Goal: Task Accomplishment & Management: Complete application form

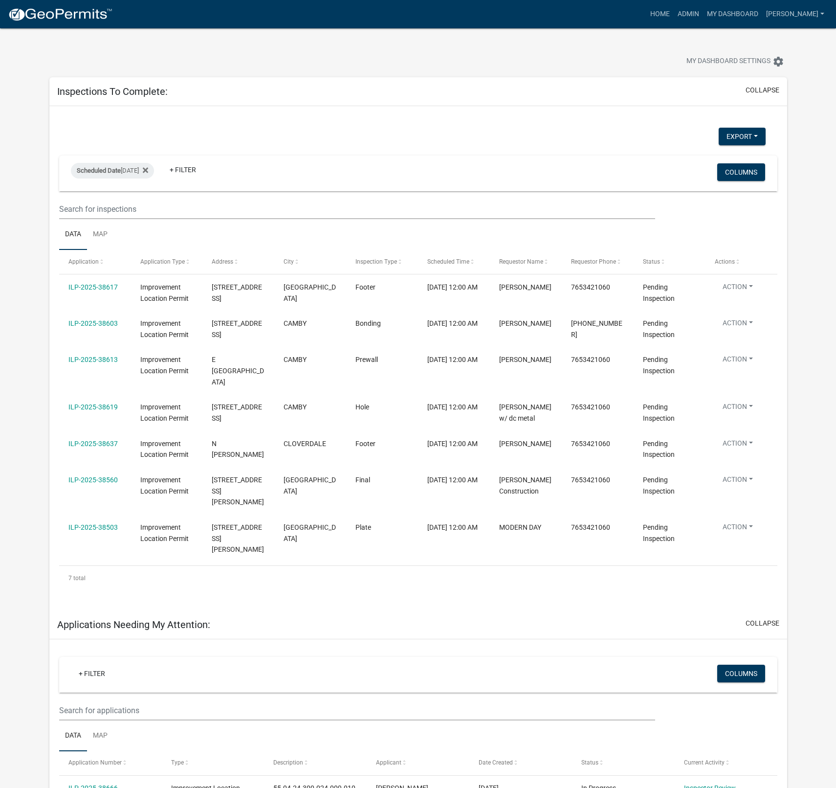
select select "1: 25"
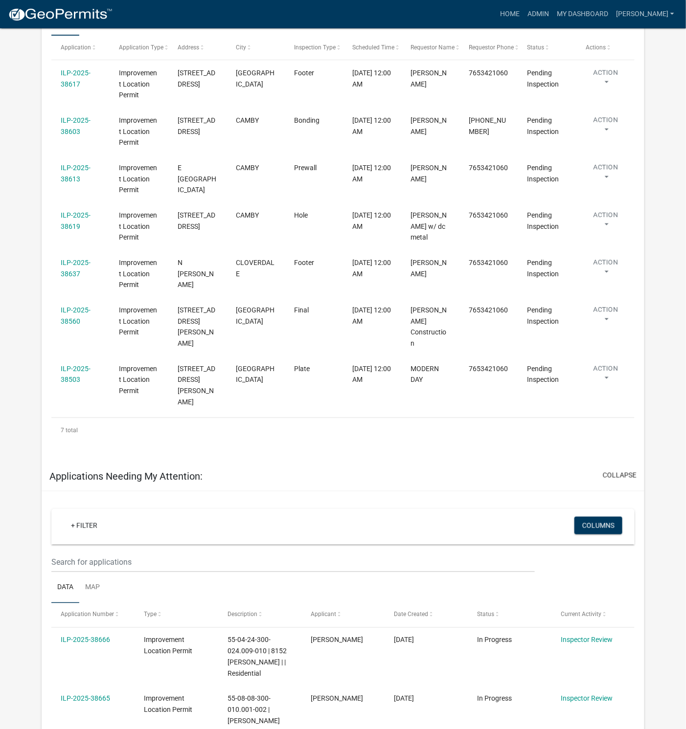
scroll to position [220, 0]
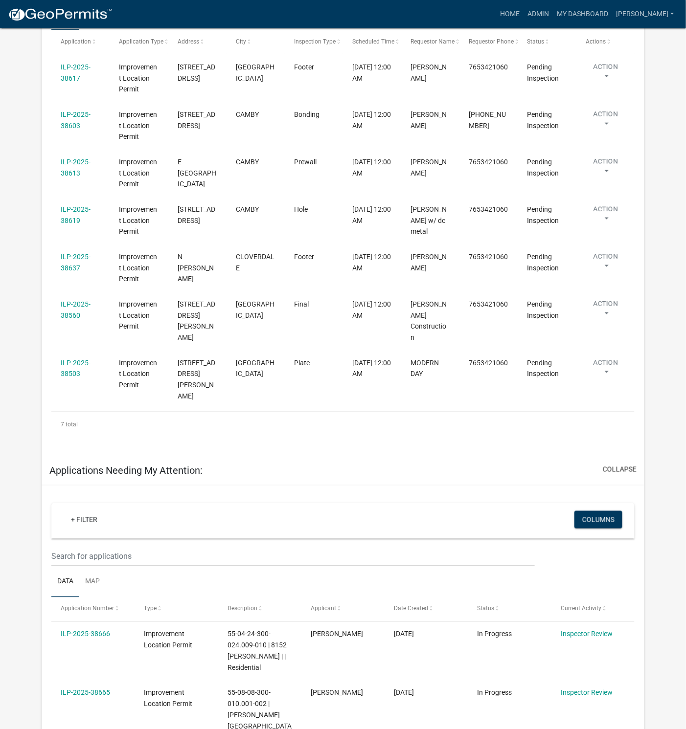
click at [72, 359] on link "ILP-2025-38503" at bounding box center [76, 368] width 30 height 19
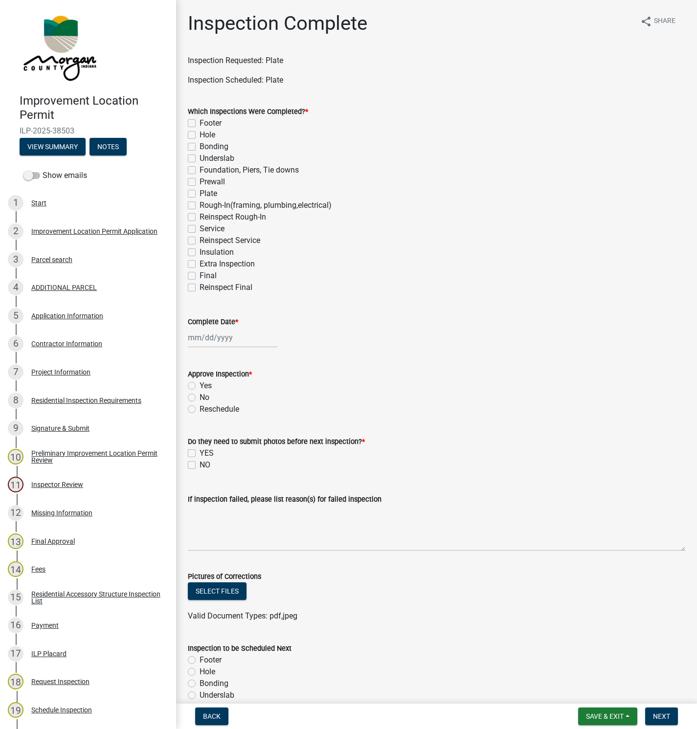
click at [200, 196] on label "Plate" at bounding box center [209, 194] width 18 height 12
click at [200, 194] on input "Plate" at bounding box center [203, 191] width 6 height 6
checkbox input "true"
checkbox input "false"
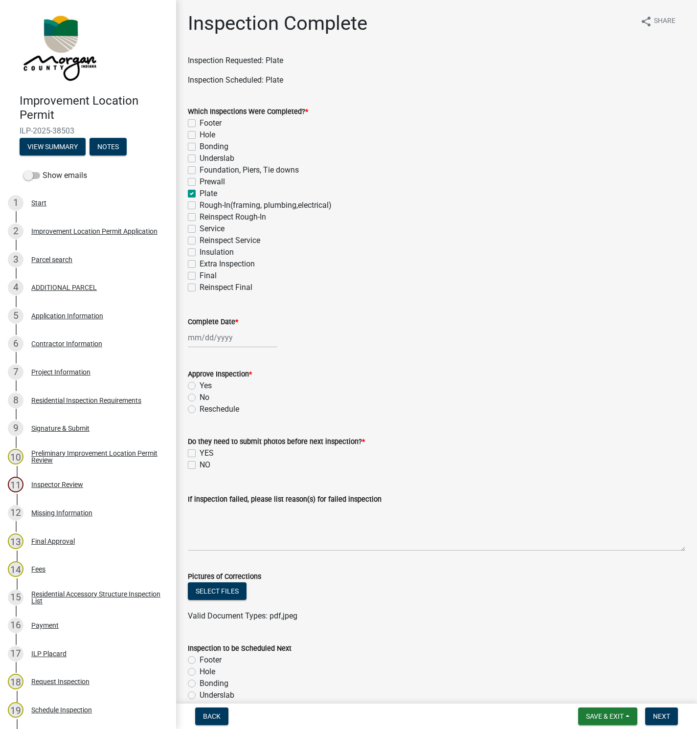
checkbox input "false"
checkbox input "true"
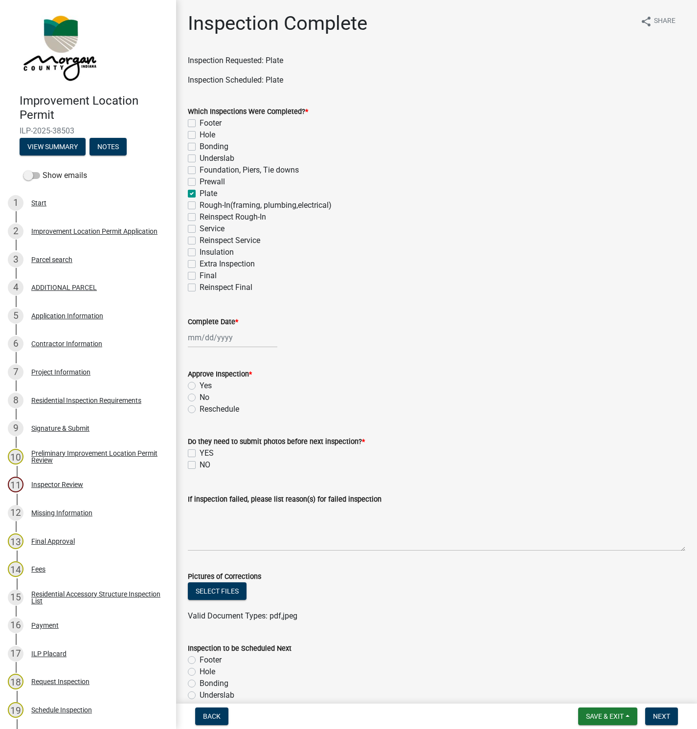
checkbox input "false"
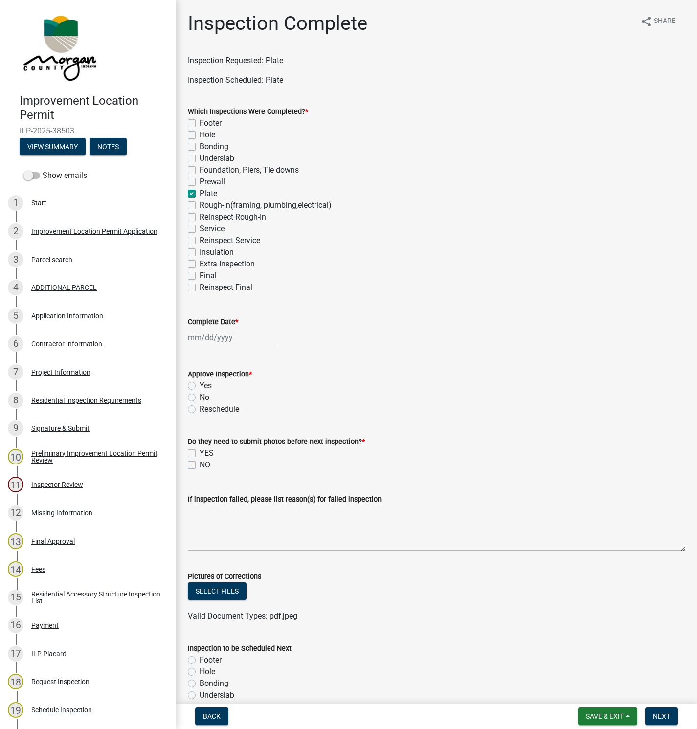
checkbox input "false"
click at [211, 340] on div at bounding box center [233, 338] width 90 height 20
select select "10"
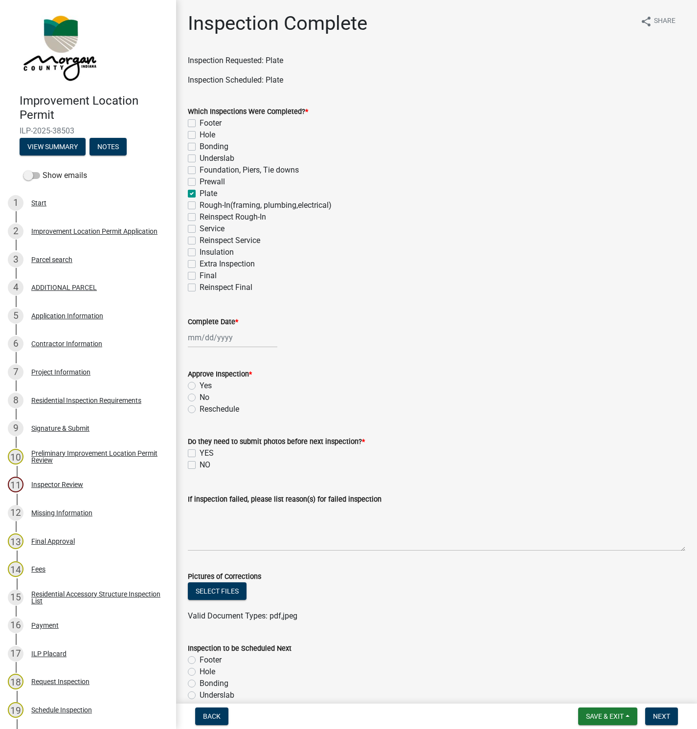
select select "2025"
click at [229, 416] on div "15" at bounding box center [229, 421] width 16 height 16
type input "[DATE]"
click at [200, 383] on label "Yes" at bounding box center [206, 386] width 12 height 12
click at [200, 383] on input "Yes" at bounding box center [203, 383] width 6 height 6
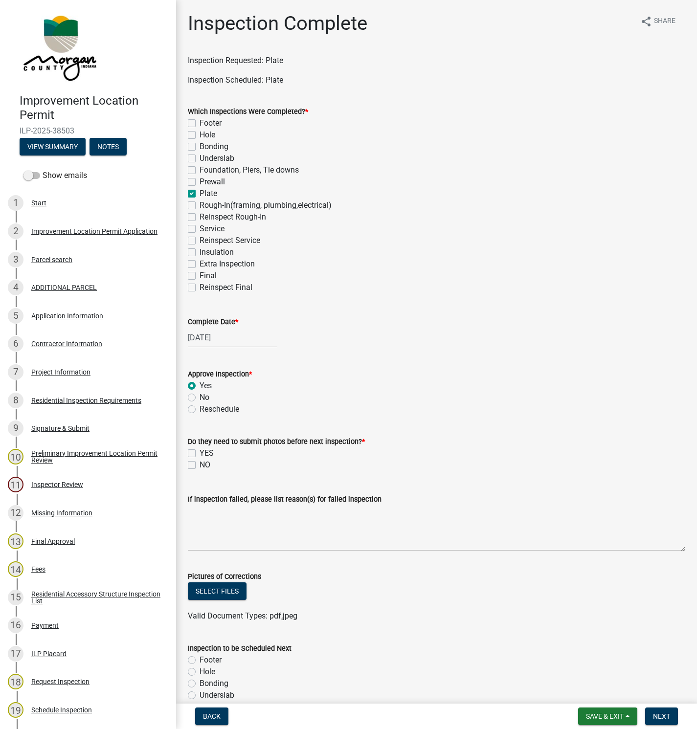
radio input "true"
click at [200, 462] on label "NO" at bounding box center [205, 465] width 11 height 12
click at [200, 462] on input "NO" at bounding box center [203, 462] width 6 height 6
checkbox input "true"
checkbox input "false"
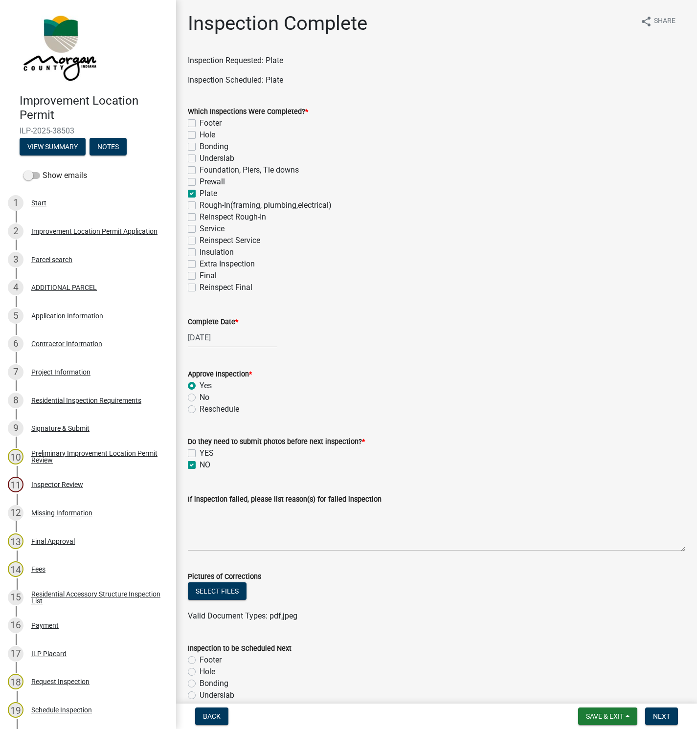
checkbox input "true"
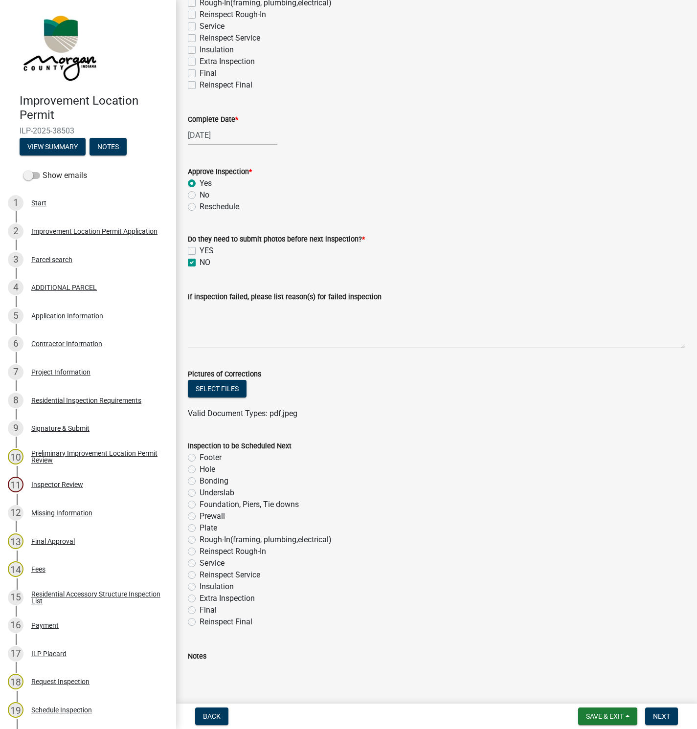
scroll to position [257, 0]
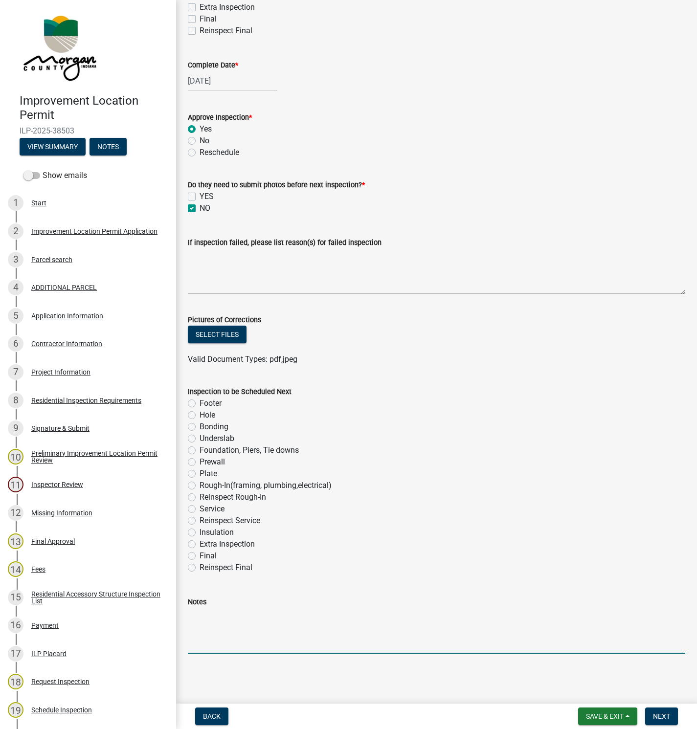
click at [197, 624] on textarea "Notes" at bounding box center [436, 631] width 497 height 46
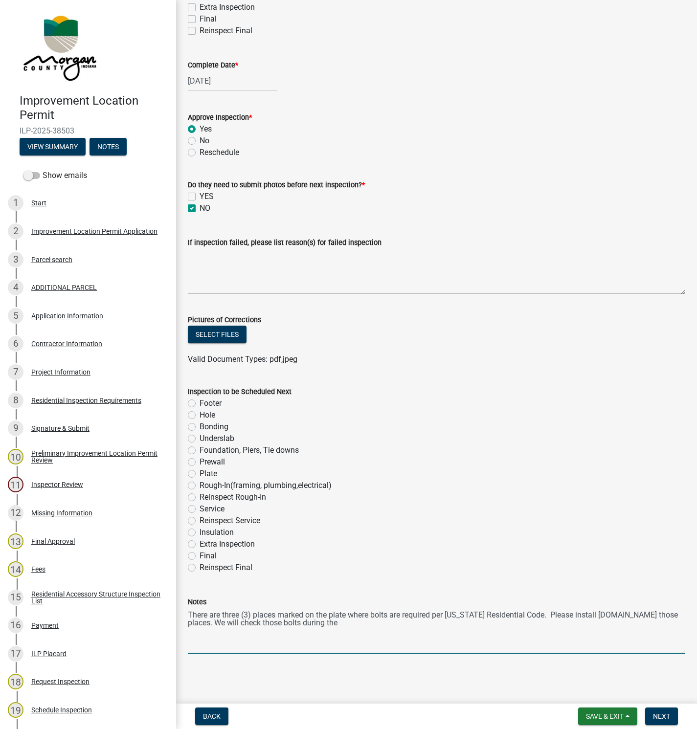
drag, startPoint x: 201, startPoint y: 624, endPoint x: 533, endPoint y: 614, distance: 331.7
click at [533, 614] on textarea "There are three (3) places marked on the plate where bolts are required per [US…" at bounding box center [436, 631] width 497 height 46
click at [207, 621] on textarea "There are three (3) places marked on the plate where bolts are required per [US…" at bounding box center [436, 631] width 497 height 46
click at [375, 621] on textarea "There are three (3) places marked on the plate where bolts are required per [US…" at bounding box center [436, 631] width 497 height 46
type textarea "There are three (3) places marked on the plate where bolts are required per [US…"
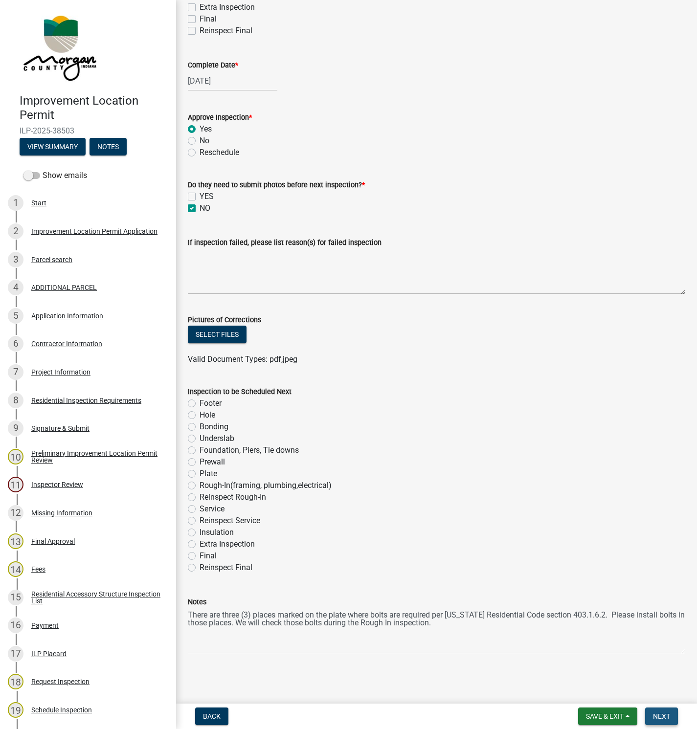
click at [656, 717] on span "Next" at bounding box center [661, 717] width 17 height 8
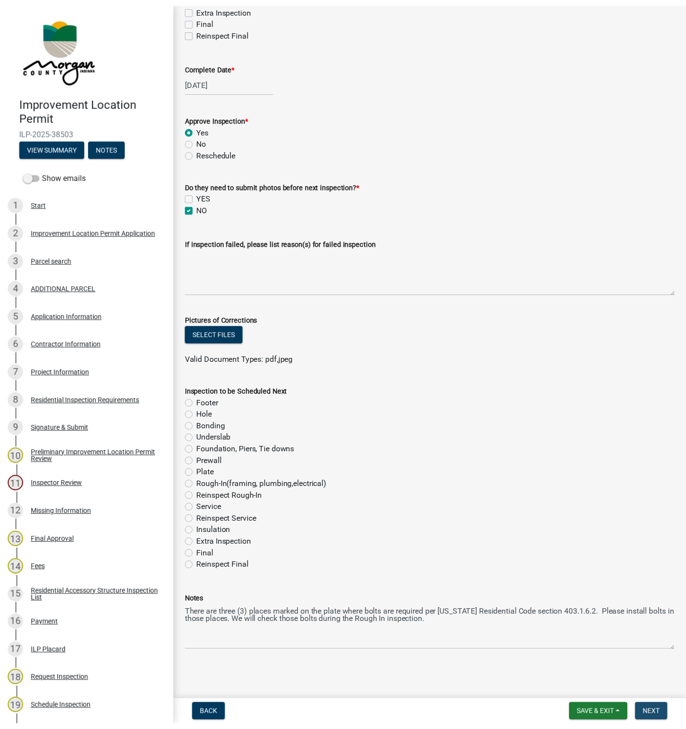
scroll to position [0, 0]
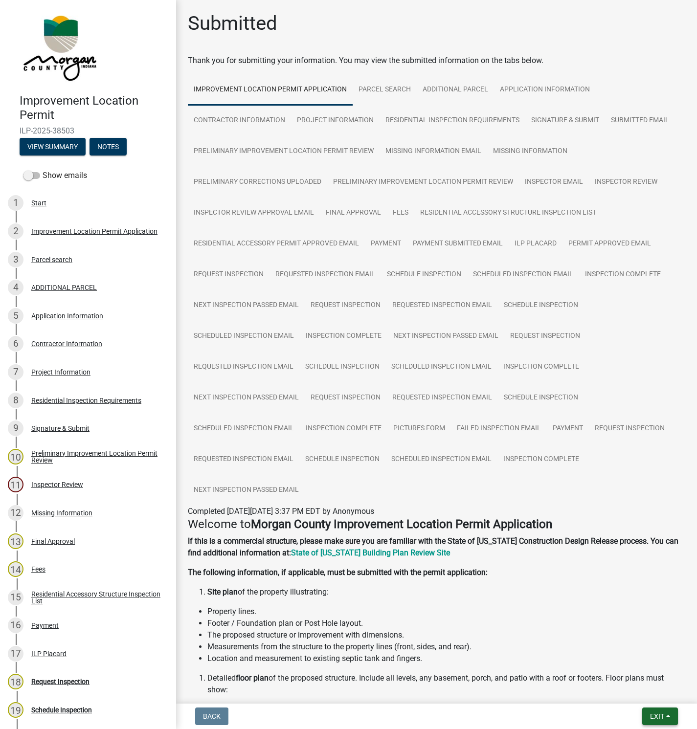
click at [663, 717] on span "Exit" at bounding box center [657, 717] width 14 height 8
click at [634, 694] on button "Save & Exit" at bounding box center [639, 691] width 78 height 23
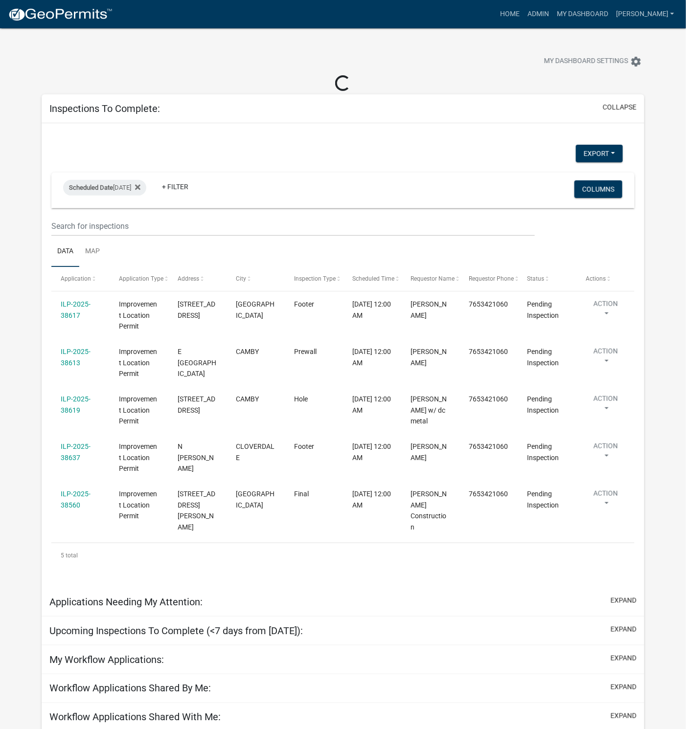
select select "1: 25"
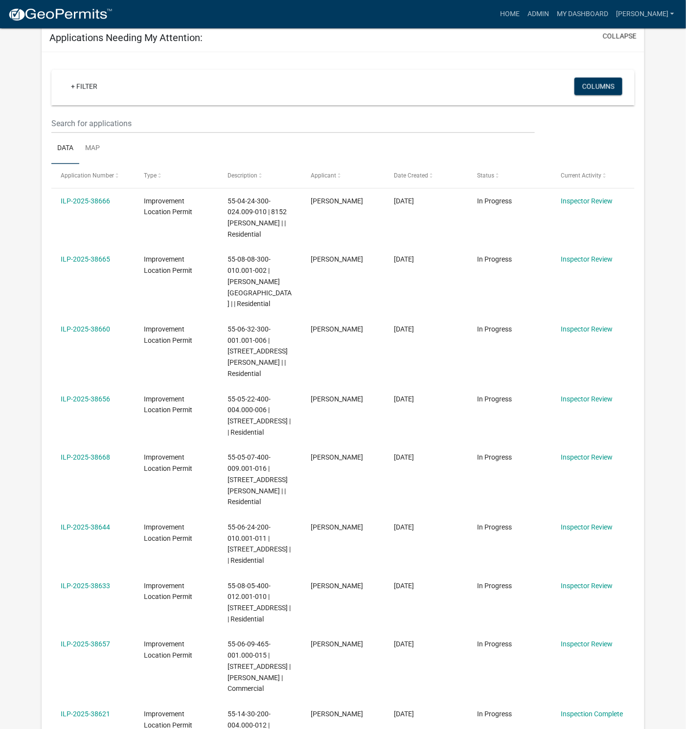
scroll to position [587, 0]
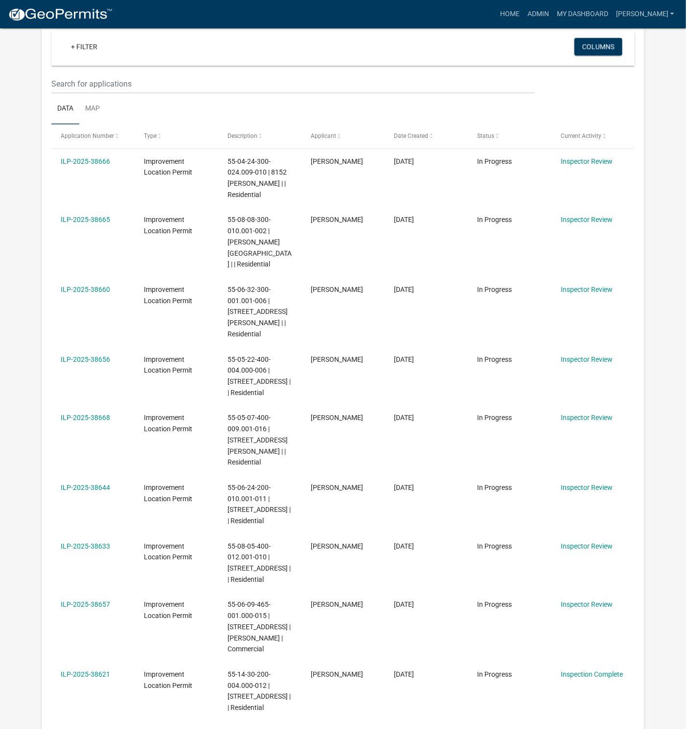
click at [92, 286] on link "ILP-2025-38660" at bounding box center [85, 290] width 49 height 8
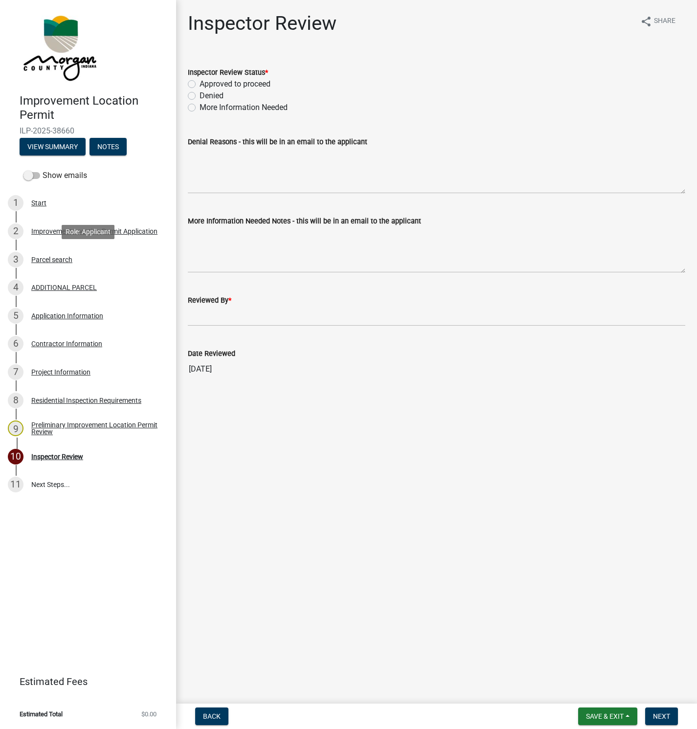
click at [50, 262] on div "Parcel search" at bounding box center [51, 259] width 41 height 7
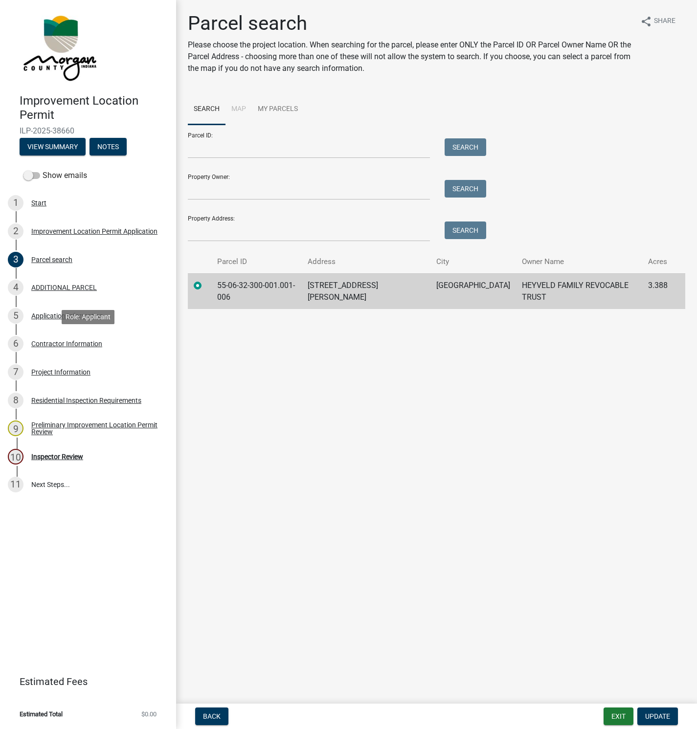
click at [53, 341] on div "Contractor Information" at bounding box center [66, 343] width 71 height 7
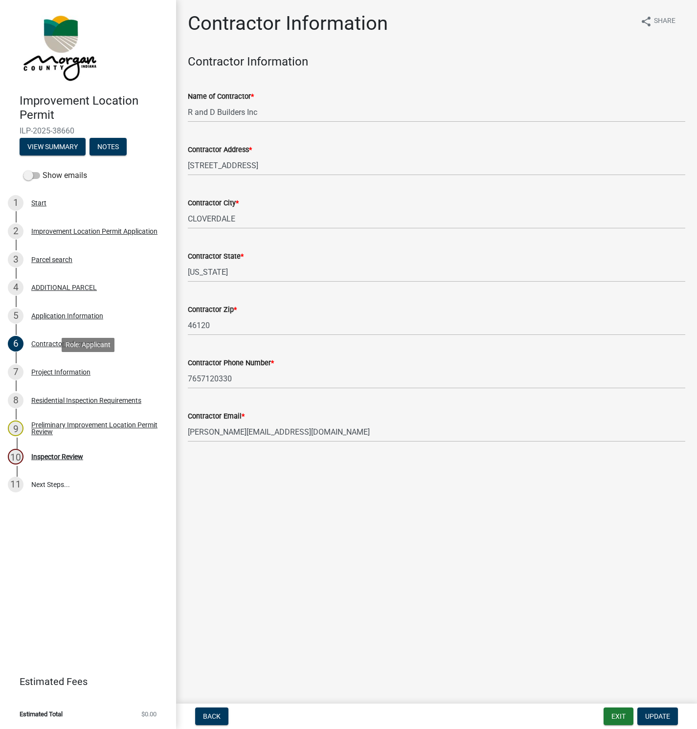
click at [54, 371] on div "Project Information" at bounding box center [60, 372] width 59 height 7
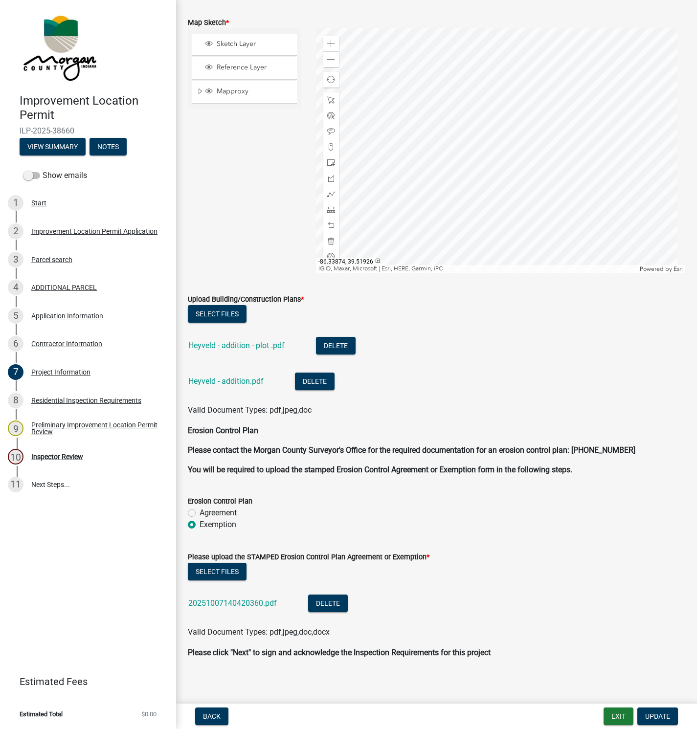
scroll to position [2370, 0]
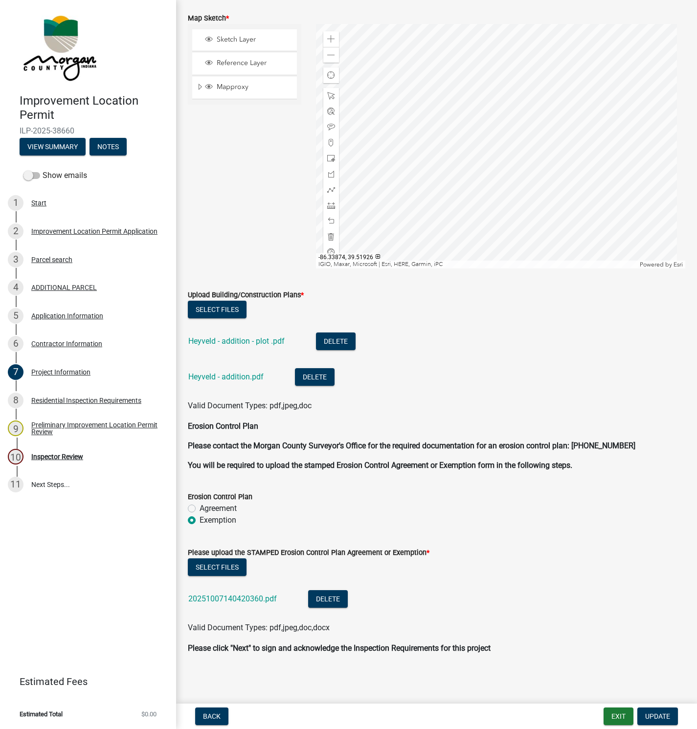
click at [234, 339] on link "Heyveld - addition - plot .pdf" at bounding box center [236, 340] width 96 height 9
click at [212, 376] on link "Heyveld - addition.pdf" at bounding box center [225, 376] width 75 height 9
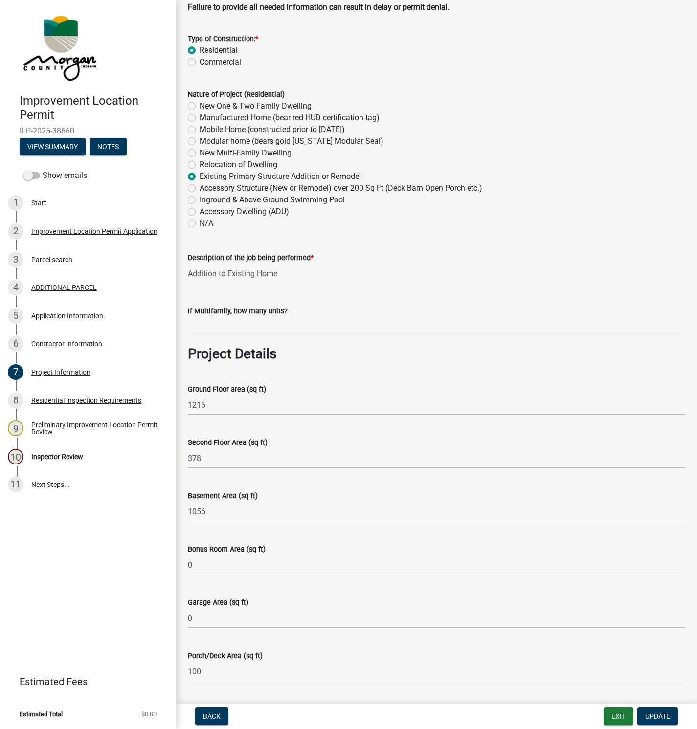
scroll to position [0, 0]
